Goal: Information Seeking & Learning: Find specific page/section

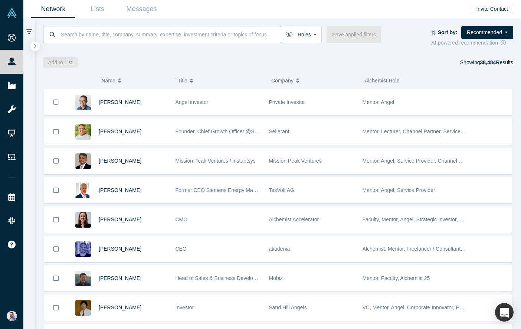
click at [212, 38] on input at bounding box center [170, 34] width 221 height 17
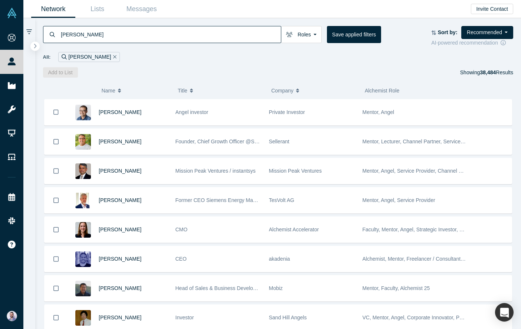
type input "[PERSON_NAME]"
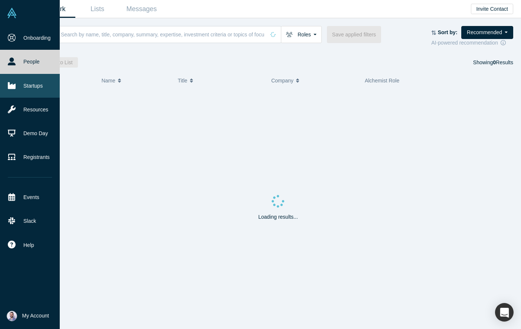
click at [17, 86] on link "Startups" at bounding box center [30, 86] width 60 height 24
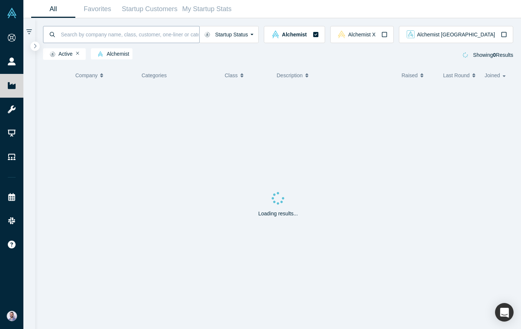
click at [140, 35] on input at bounding box center [129, 34] width 139 height 17
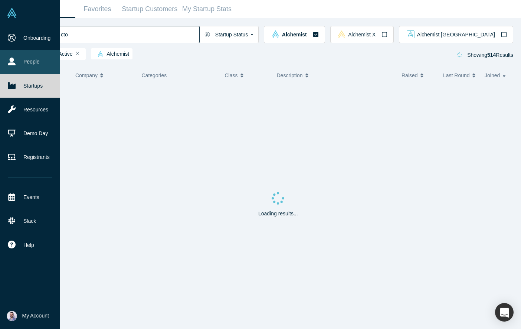
type input "cto"
click at [45, 62] on link "People" at bounding box center [30, 62] width 60 height 24
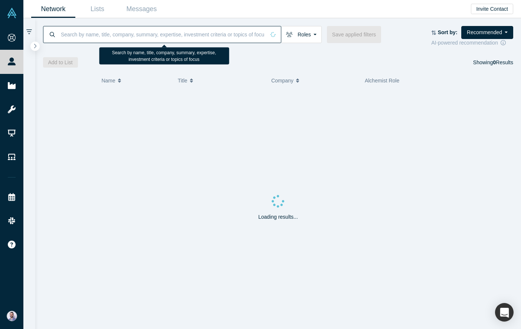
click at [116, 31] on input at bounding box center [162, 34] width 205 height 17
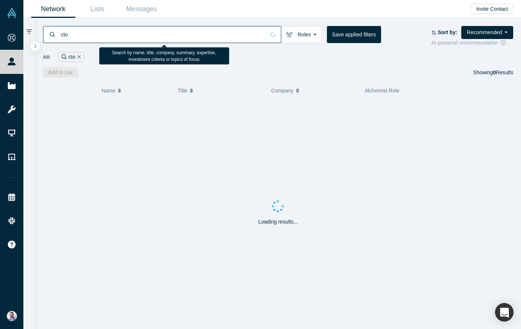
type input "cto"
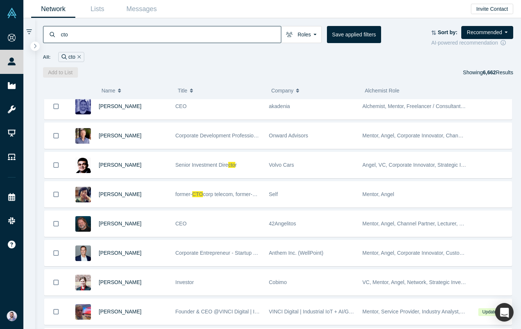
scroll to position [170, 0]
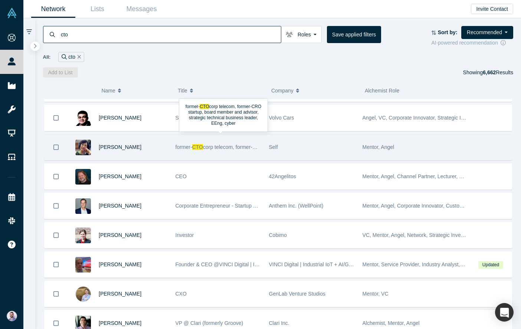
click at [206, 145] on span "corp telecom, former-CRO startup, board member and advisor, strategic technical…" at bounding box center [331, 147] width 256 height 6
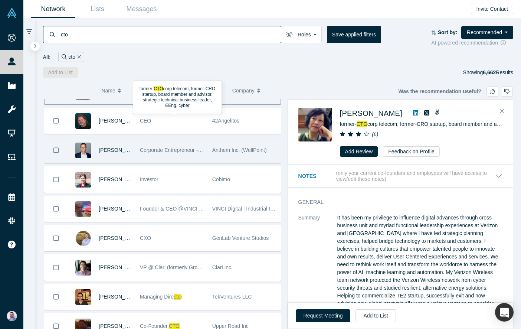
scroll to position [255, 0]
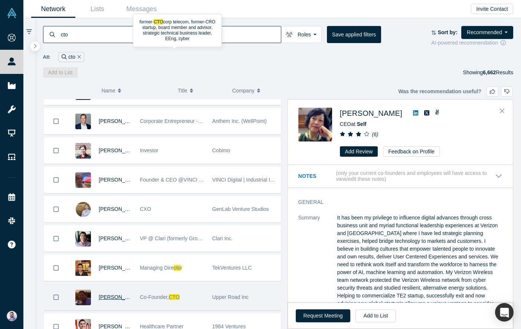
click at [126, 293] on div "Lexi Viripaeff" at bounding box center [115, 297] width 33 height 26
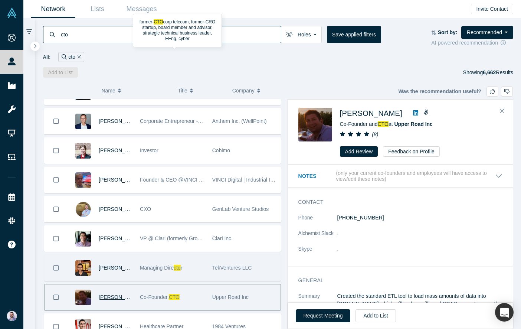
click at [132, 268] on div "Abhijit Ganguly" at bounding box center [101, 268] width 68 height 26
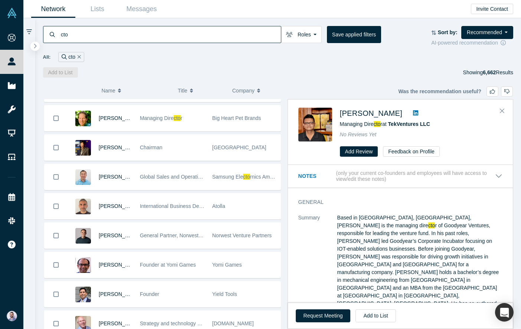
scroll to position [1897, 0]
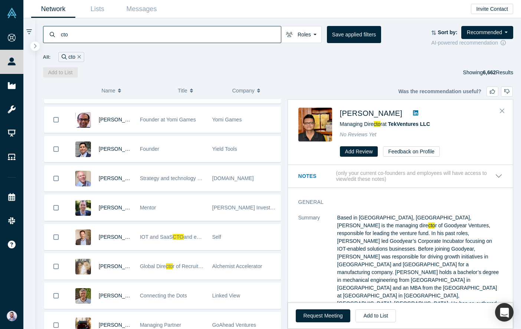
click at [77, 34] on input "cto" at bounding box center [170, 34] width 221 height 17
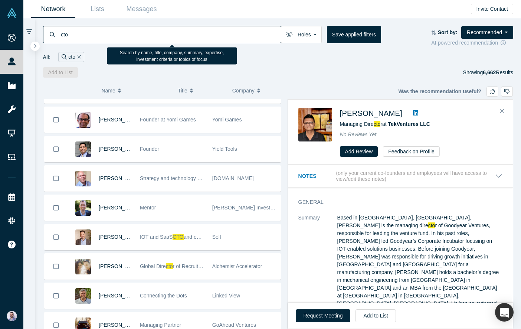
click at [77, 34] on input "cto" at bounding box center [170, 34] width 221 height 17
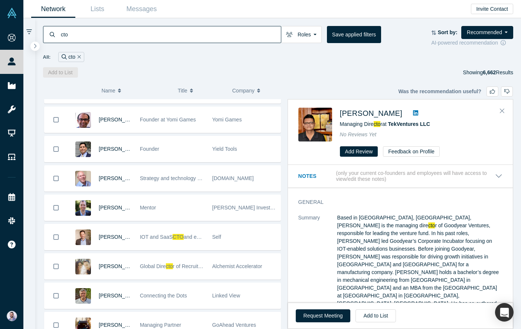
click at [74, 52] on div "cto" at bounding box center [71, 57] width 26 height 10
click at [75, 54] on button "Remove Filter" at bounding box center [78, 57] width 6 height 9
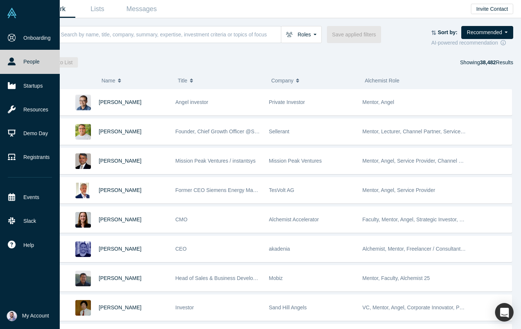
click at [17, 20] on link at bounding box center [30, 13] width 60 height 26
